Goal: Information Seeking & Learning: Learn about a topic

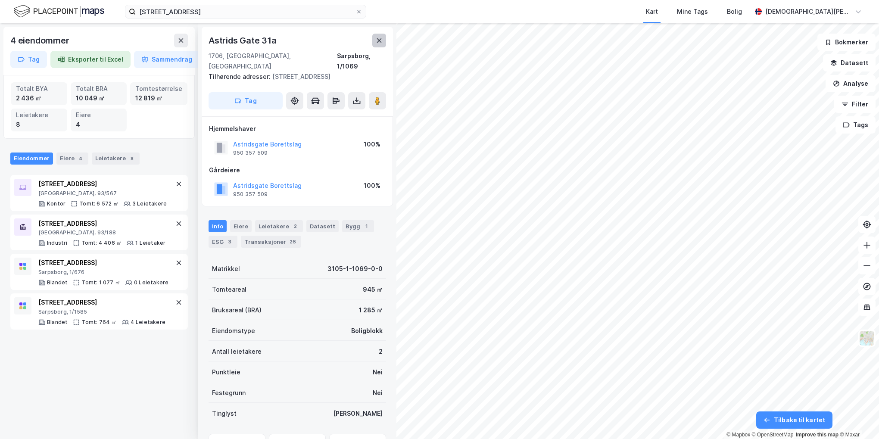
click at [377, 43] on icon at bounding box center [379, 40] width 5 height 4
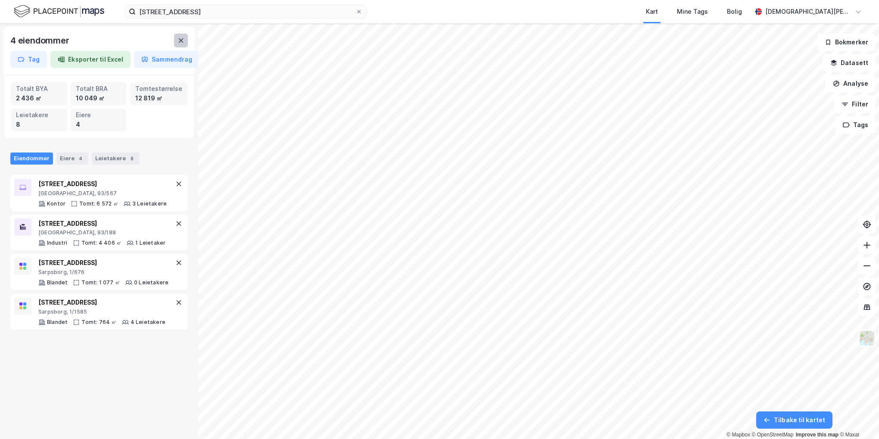
click at [181, 43] on icon at bounding box center [180, 40] width 7 height 7
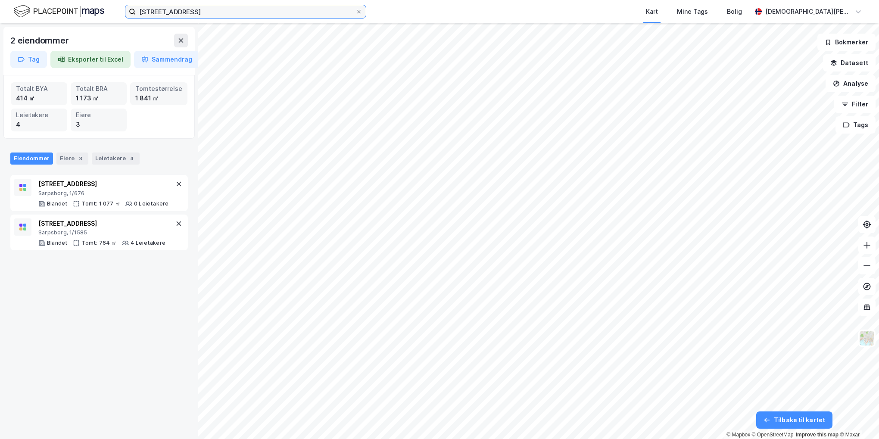
click at [210, 15] on input "[STREET_ADDRESS]" at bounding box center [246, 11] width 220 height 13
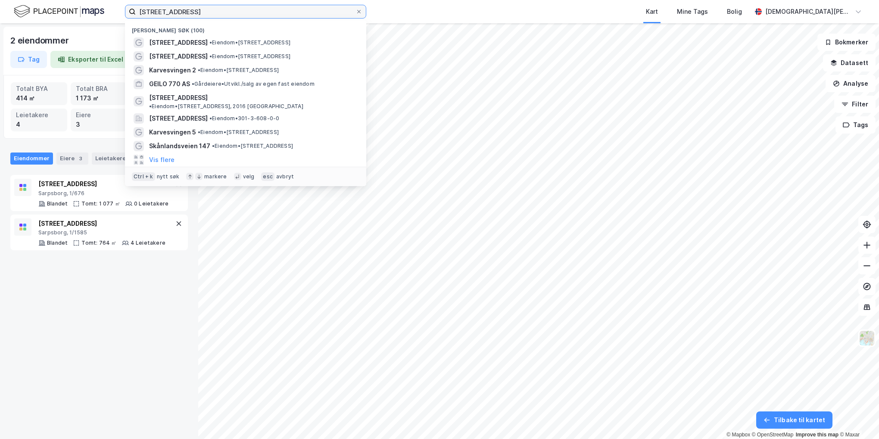
click at [210, 15] on input "[STREET_ADDRESS]" at bounding box center [246, 11] width 220 height 13
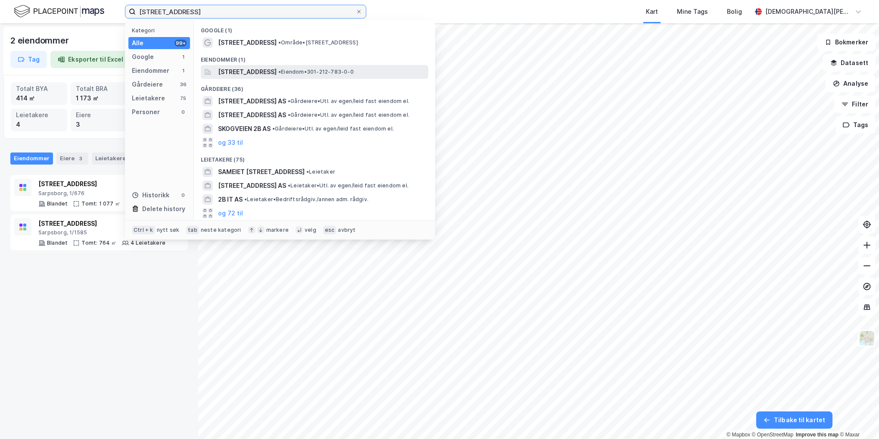
type input "[STREET_ADDRESS]"
click at [277, 70] on span "[STREET_ADDRESS]" at bounding box center [247, 72] width 59 height 10
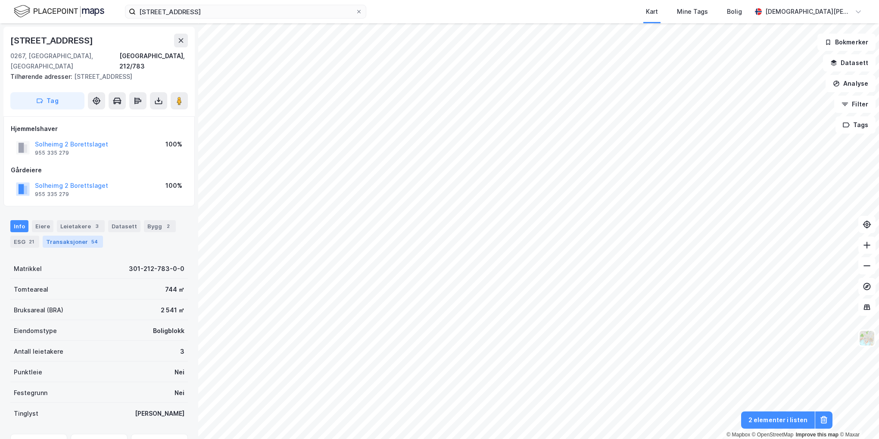
click at [81, 236] on div "Transaksjoner 54" at bounding box center [73, 242] width 60 height 12
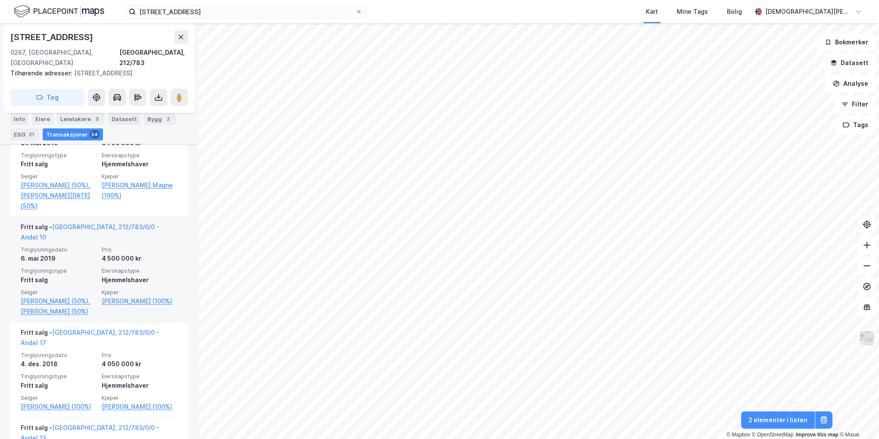
scroll to position [1723, 0]
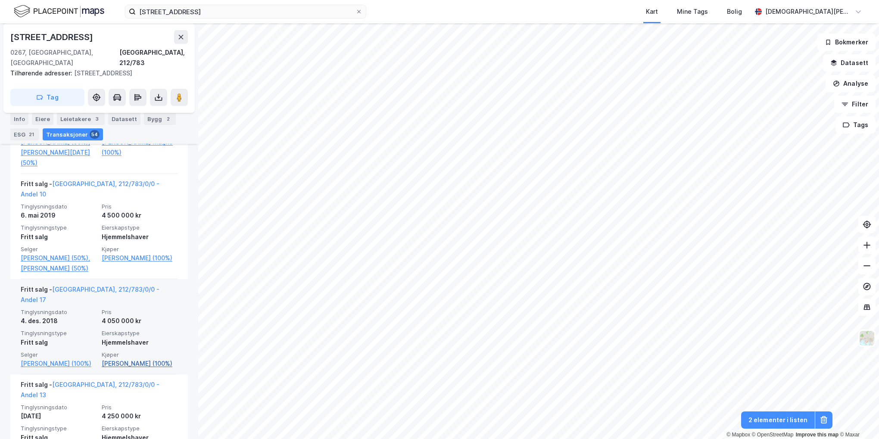
click at [138, 358] on link "[PERSON_NAME] (100%)" at bounding box center [140, 363] width 76 height 10
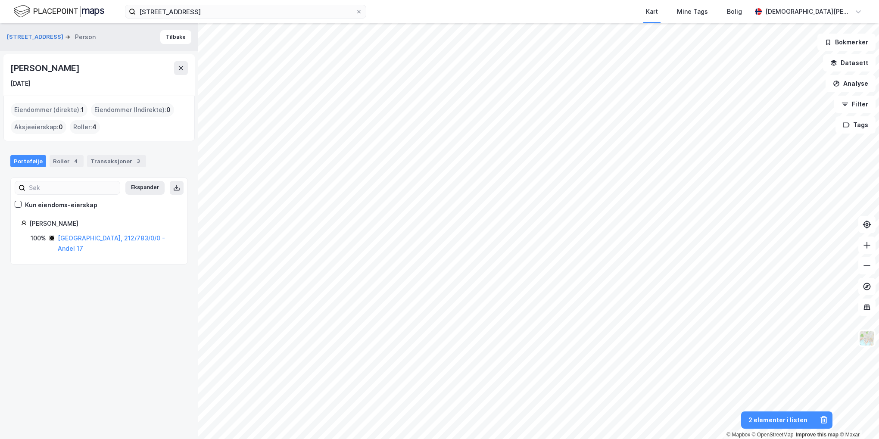
drag, startPoint x: 49, startPoint y: 83, endPoint x: 11, endPoint y: 83, distance: 37.5
click at [11, 83] on div "[DATE]" at bounding box center [98, 83] width 177 height 10
click at [358, 7] on label "[STREET_ADDRESS]" at bounding box center [245, 12] width 241 height 14
click at [355, 7] on input "[STREET_ADDRESS]" at bounding box center [246, 11] width 220 height 13
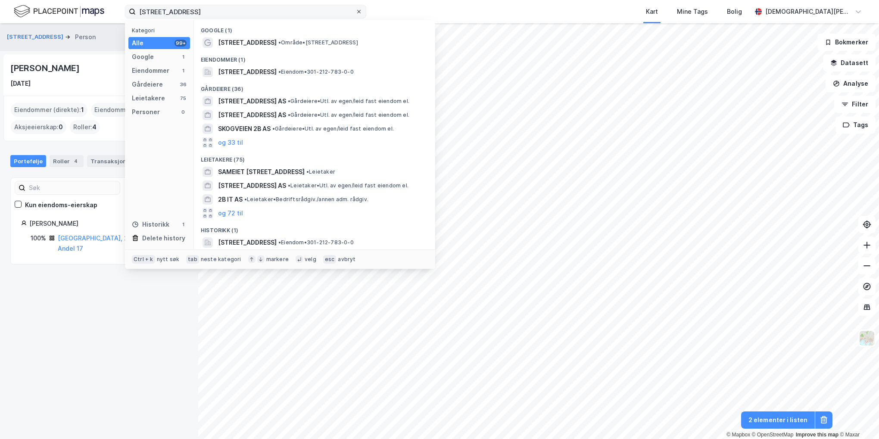
click at [357, 8] on div at bounding box center [358, 11] width 5 height 7
click at [355, 8] on input "[STREET_ADDRESS]" at bounding box center [246, 11] width 220 height 13
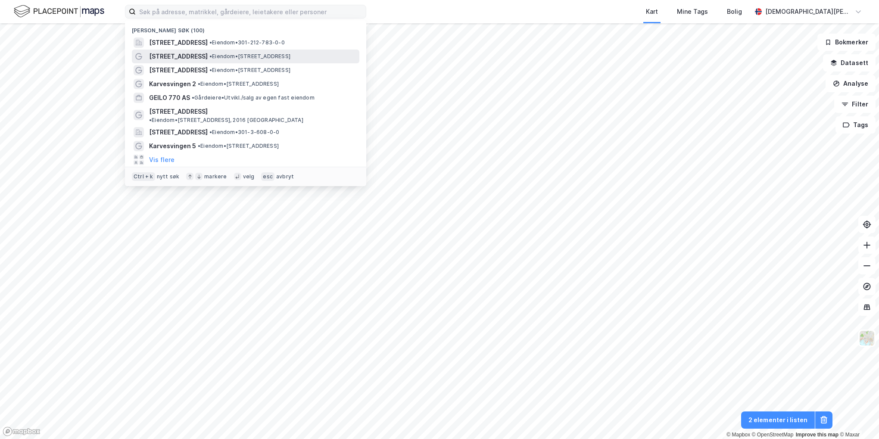
click at [253, 58] on span "• Eiendom • [STREET_ADDRESS]" at bounding box center [249, 56] width 81 height 7
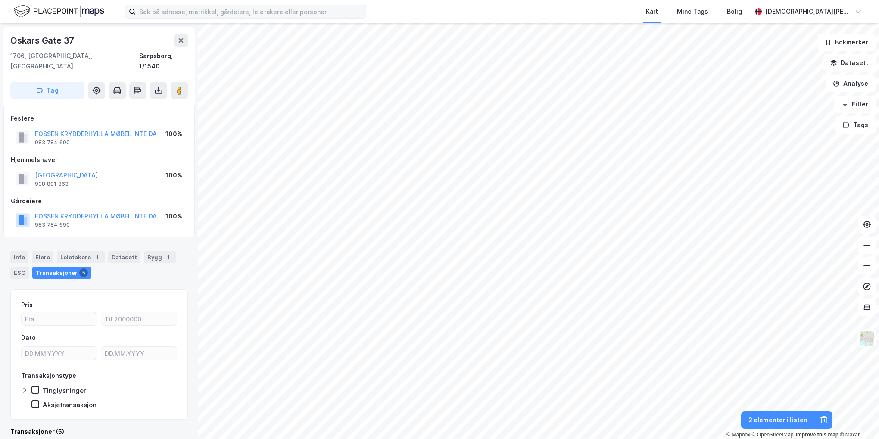
scroll to position [0, 0]
click at [176, 41] on button at bounding box center [181, 40] width 14 height 14
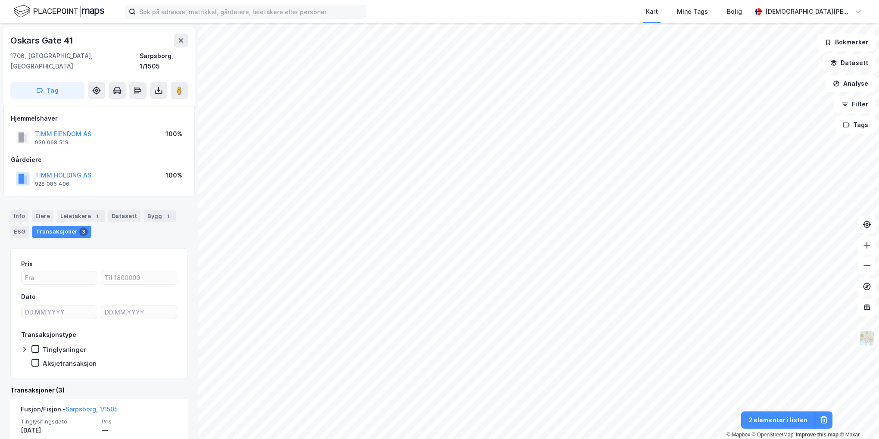
click at [65, 8] on img at bounding box center [59, 11] width 90 height 15
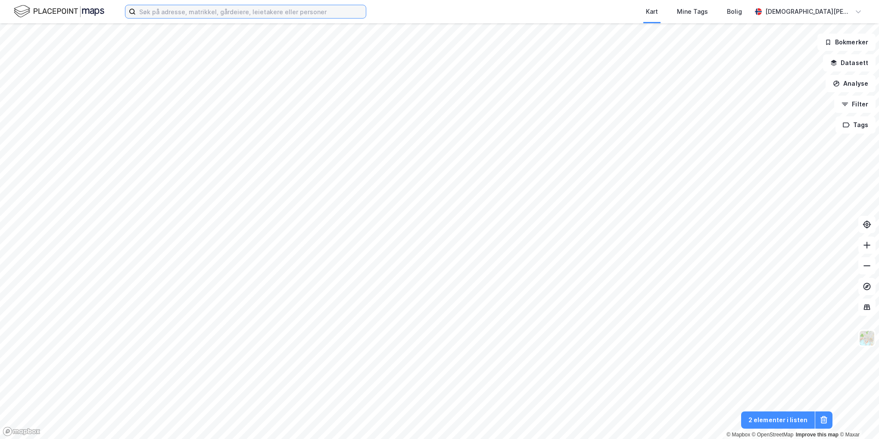
click at [172, 8] on input at bounding box center [251, 11] width 230 height 13
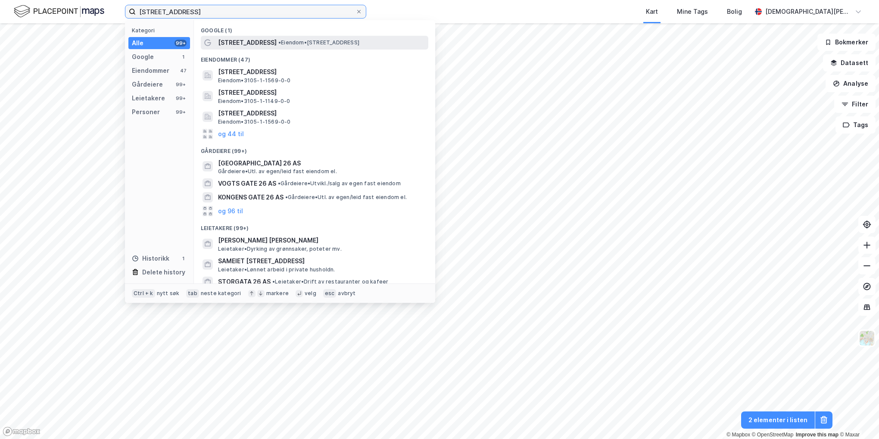
type input "[STREET_ADDRESS]"
click at [261, 41] on span "[STREET_ADDRESS]" at bounding box center [247, 42] width 59 height 10
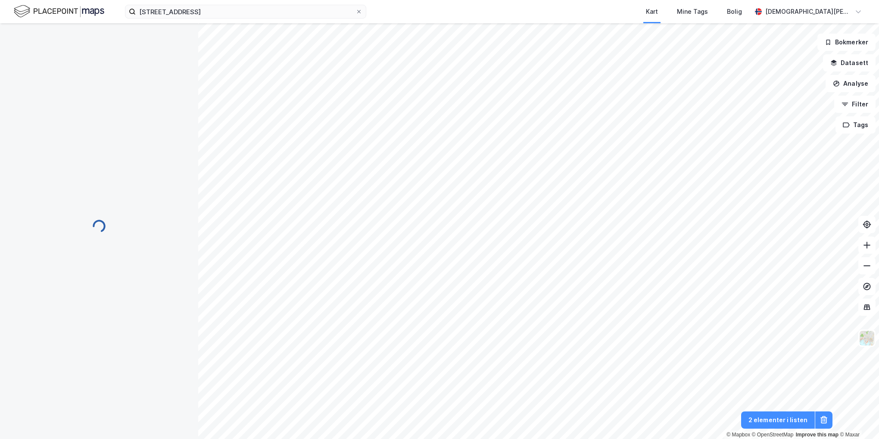
scroll to position [0, 0]
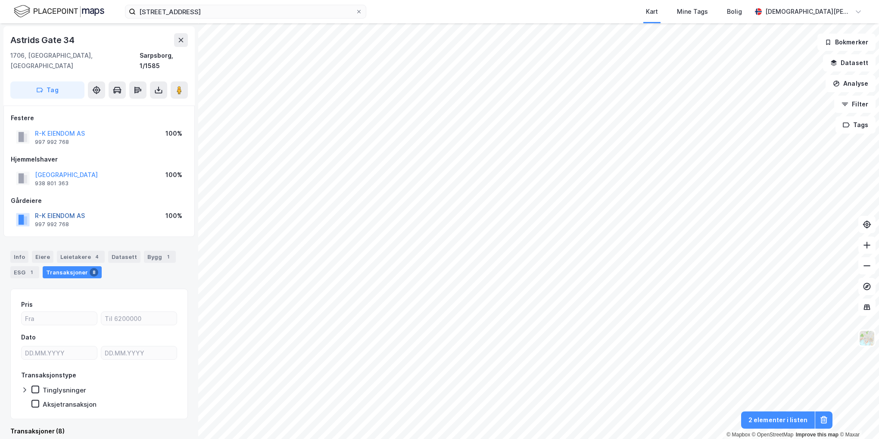
click at [0, 0] on button "R-K EIENDOM AS" at bounding box center [0, 0] width 0 height 0
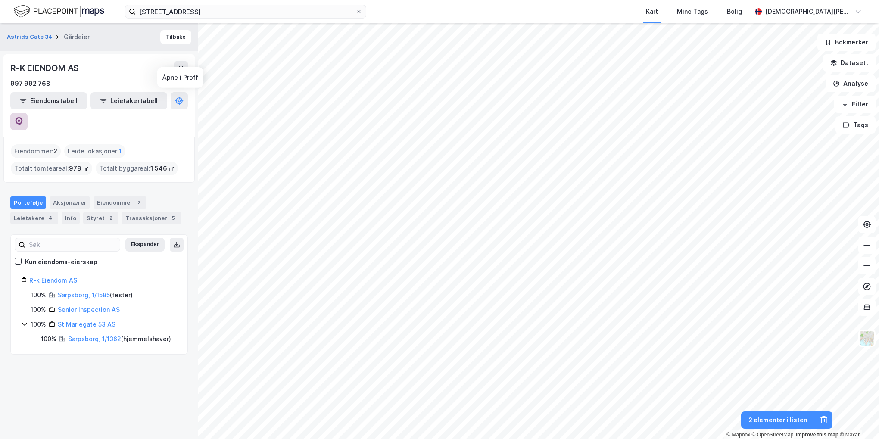
click at [23, 117] on icon at bounding box center [19, 121] width 9 height 9
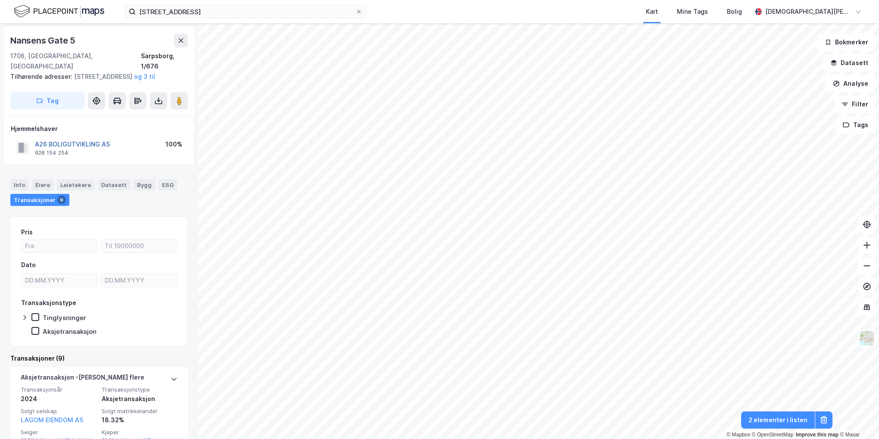
click at [0, 0] on button "A26 BOLIGUTVIKLING AS" at bounding box center [0, 0] width 0 height 0
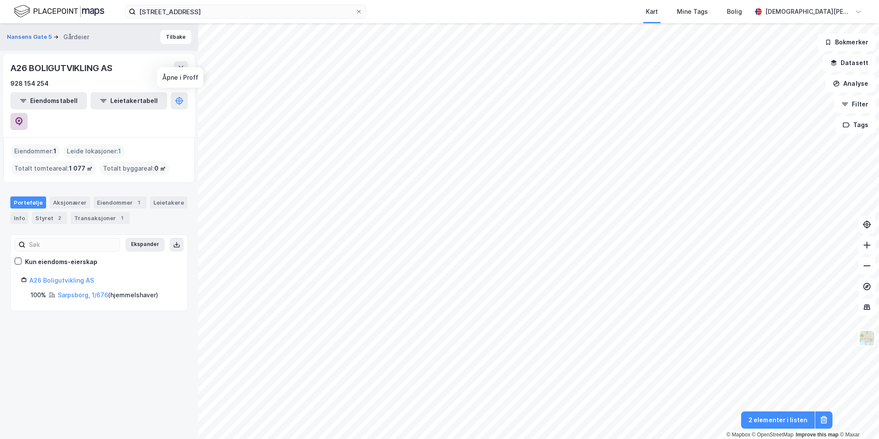
click at [28, 113] on button at bounding box center [18, 121] width 17 height 17
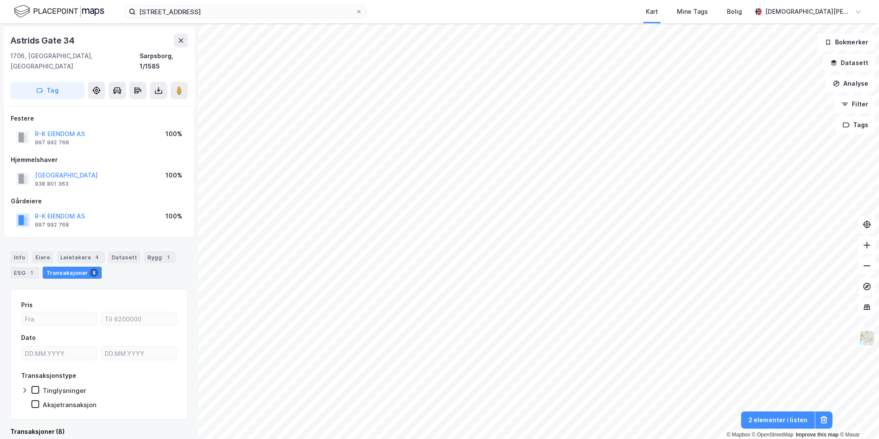
scroll to position [0, 0]
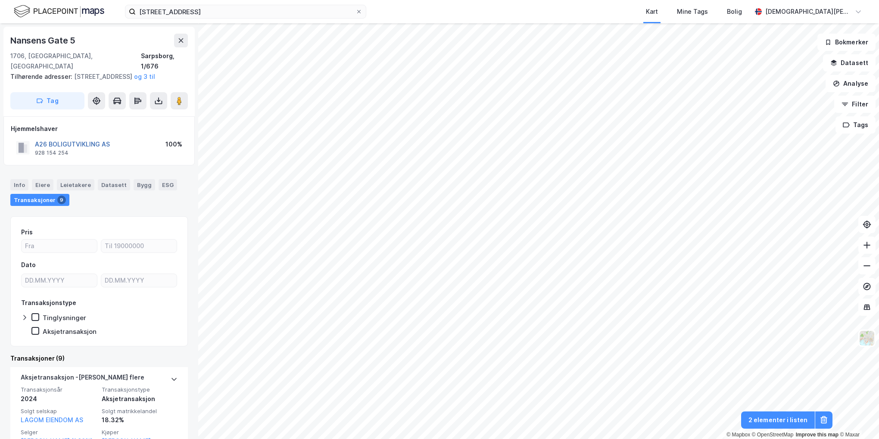
click at [0, 0] on button "A26 BOLIGUTVIKLING AS" at bounding box center [0, 0] width 0 height 0
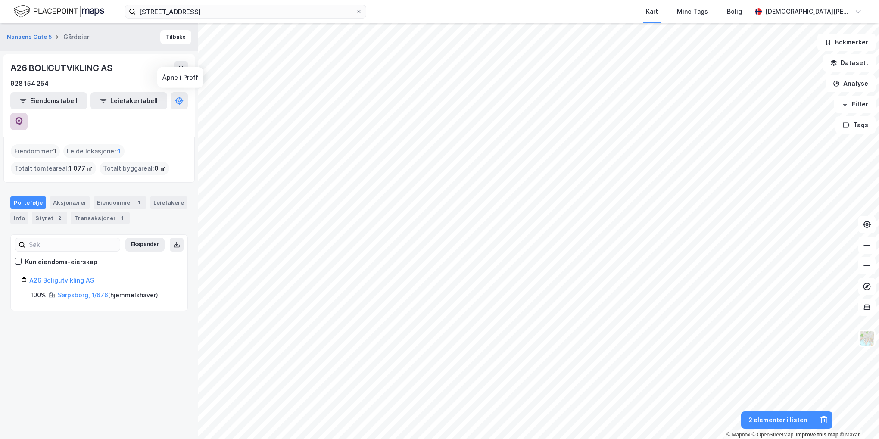
click at [23, 117] on icon at bounding box center [19, 121] width 9 height 9
